Goal: Navigation & Orientation: Find specific page/section

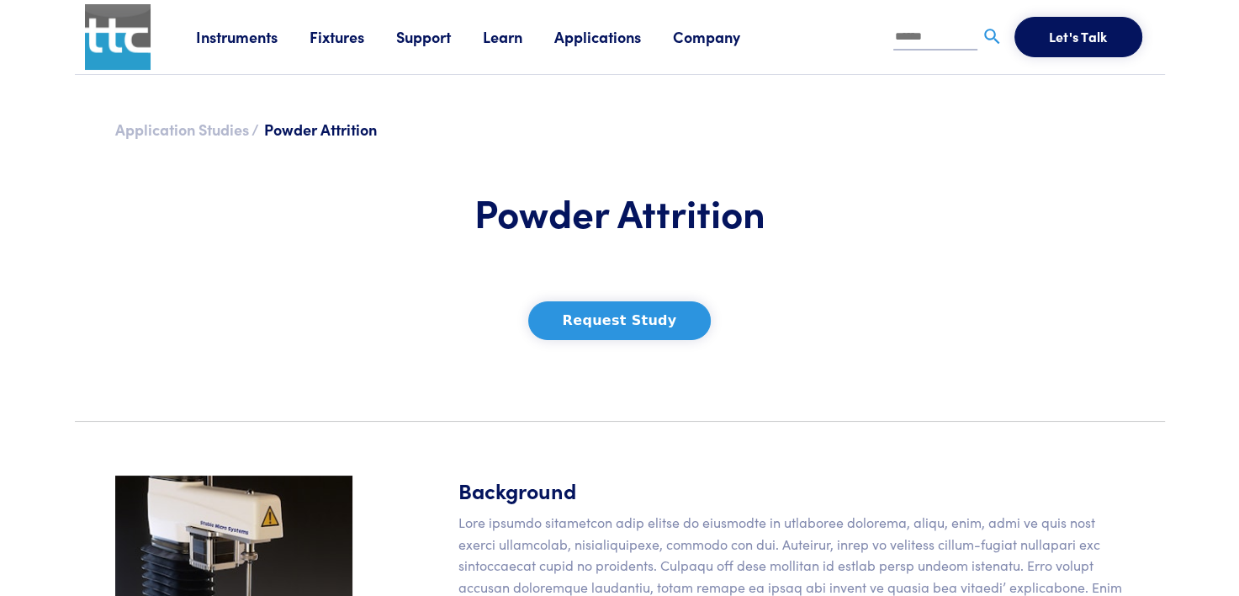
click at [180, 121] on link "Application Studies /" at bounding box center [187, 129] width 144 height 21
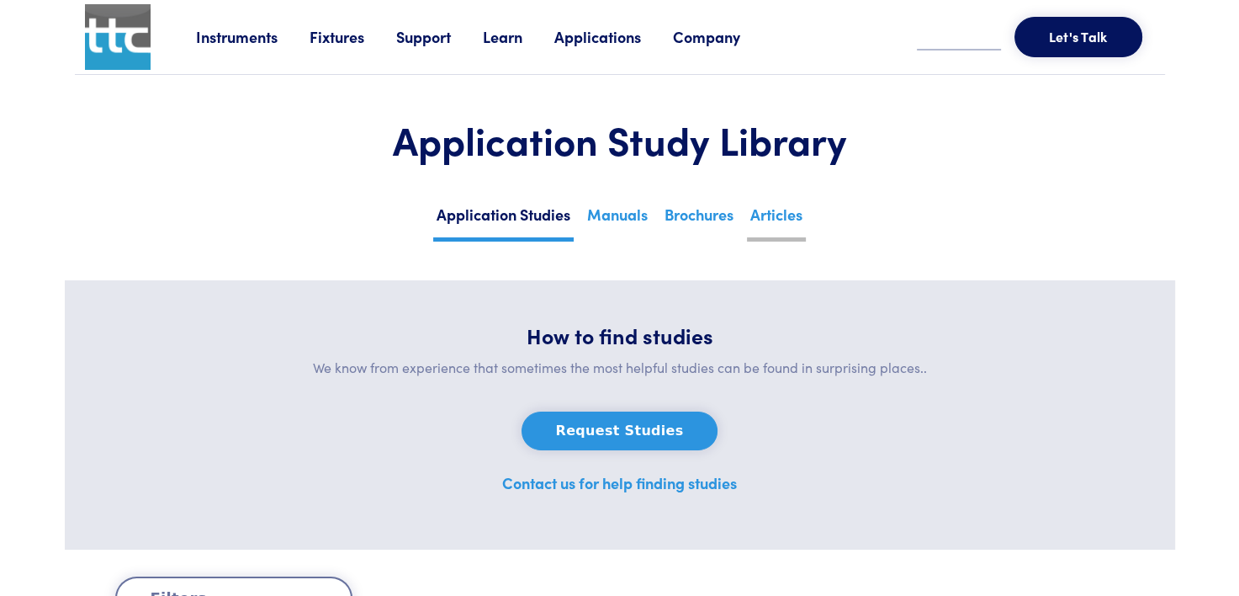
click at [785, 217] on link "Articles" at bounding box center [776, 220] width 59 height 41
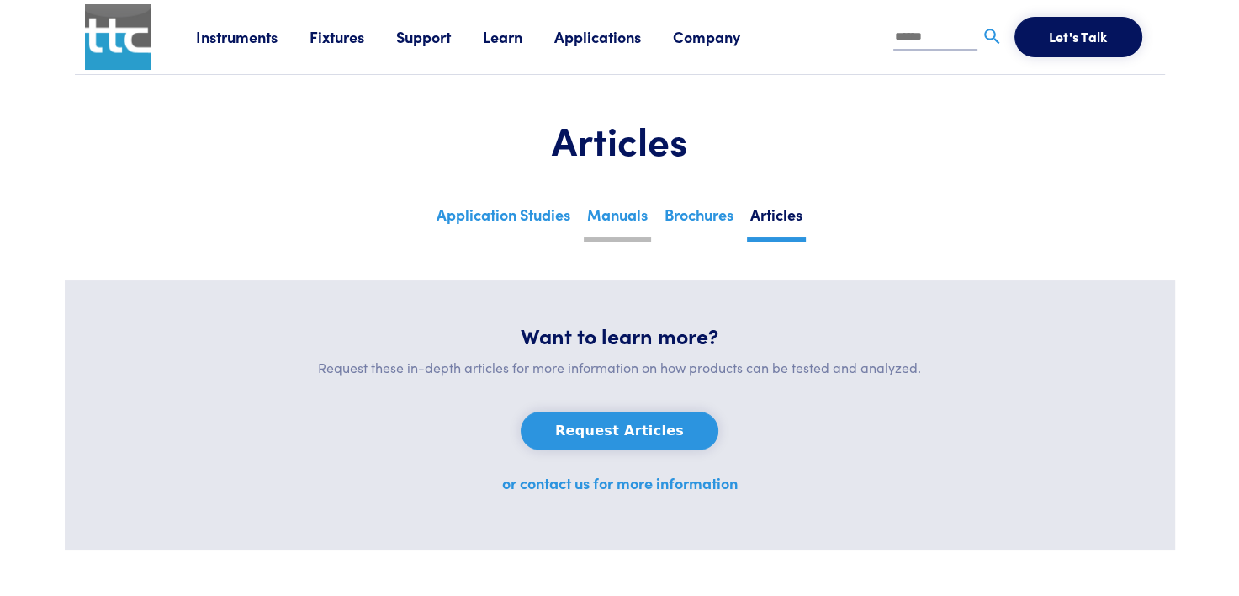
click at [609, 214] on link "Manuals" at bounding box center [617, 220] width 67 height 41
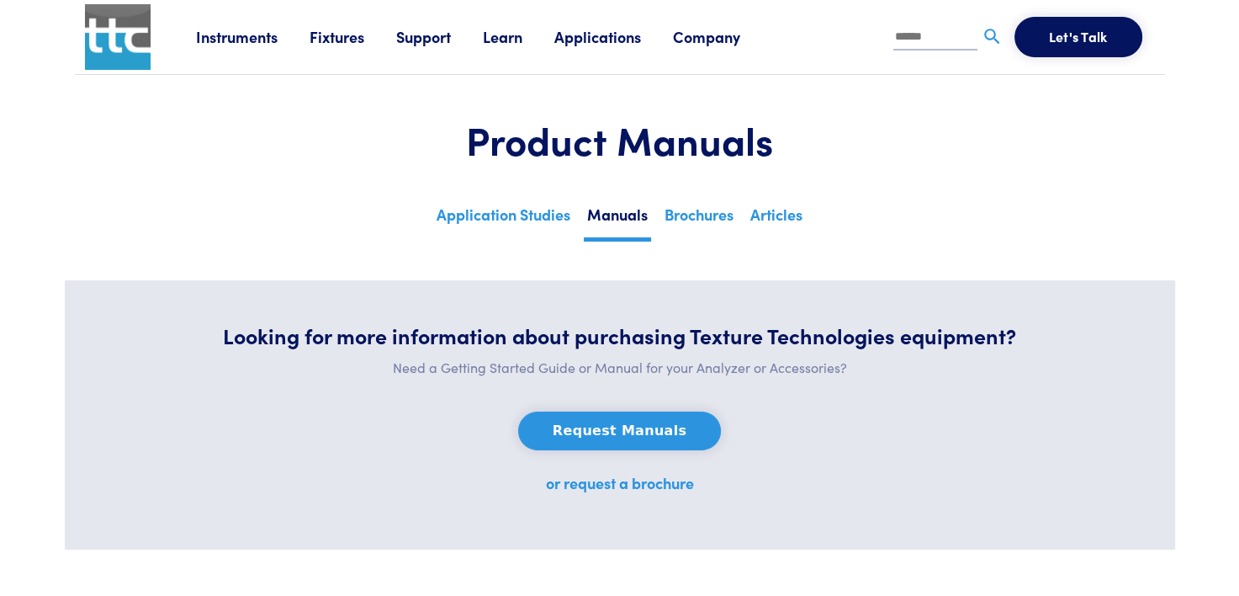
click at [509, 215] on link "Application Studies" at bounding box center [503, 218] width 140 height 37
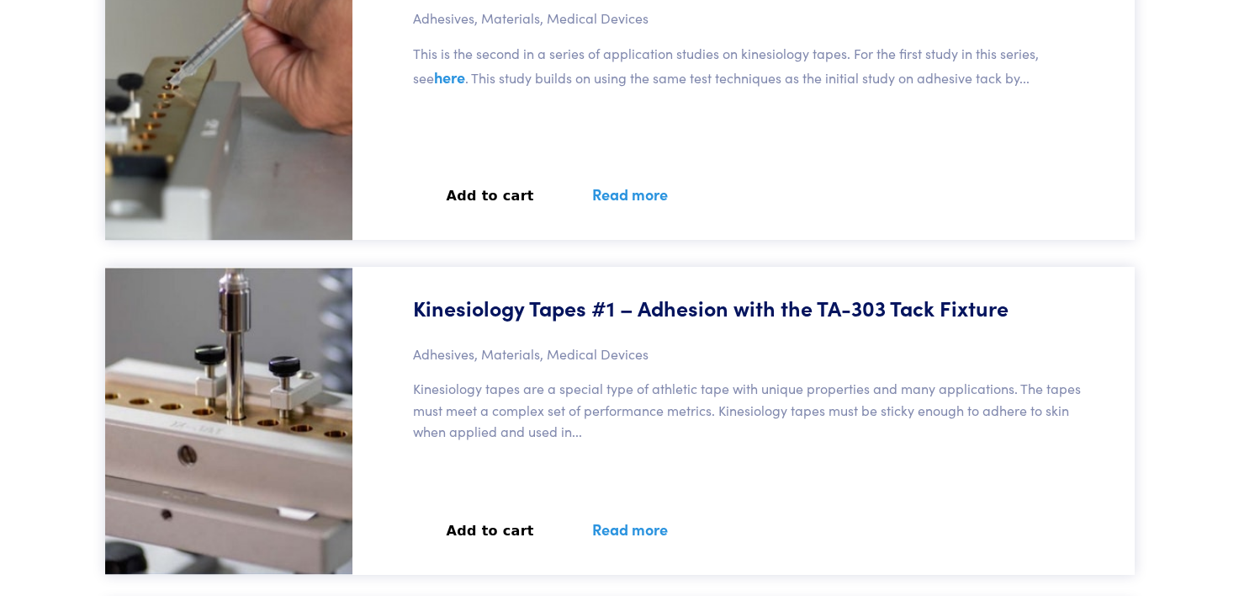
scroll to position [16486, 0]
